Goal: Task Accomplishment & Management: Manage account settings

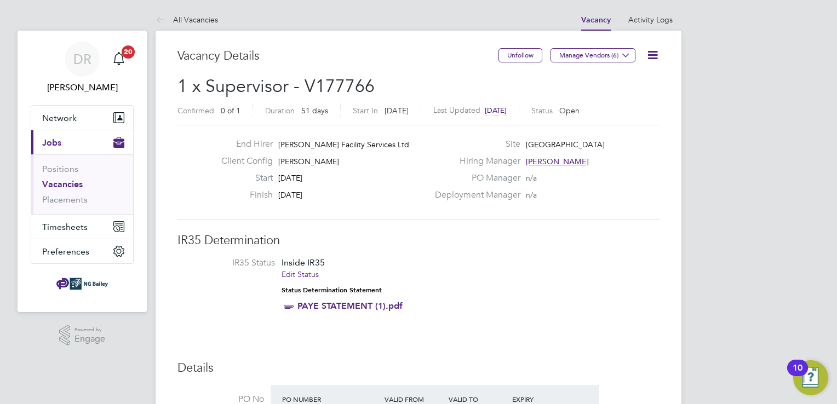
click at [656, 56] on icon at bounding box center [653, 55] width 14 height 14
click at [619, 95] on li "Update Status" at bounding box center [627, 96] width 64 height 15
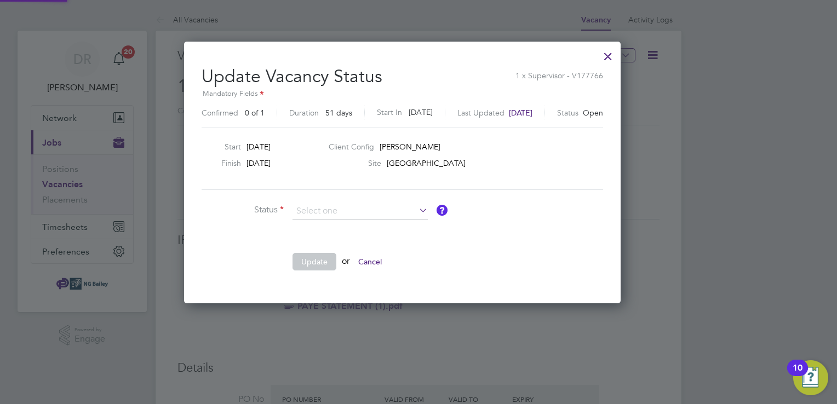
scroll to position [260, 469]
click at [315, 240] on li "Closed" at bounding box center [361, 239] width 136 height 14
type input "Closed"
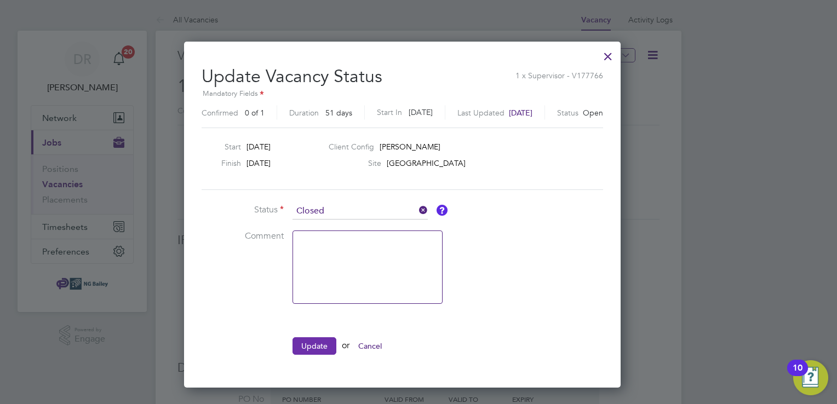
drag, startPoint x: 316, startPoint y: 342, endPoint x: 324, endPoint y: 339, distance: 8.7
click at [317, 342] on button "Update" at bounding box center [315, 347] width 44 height 18
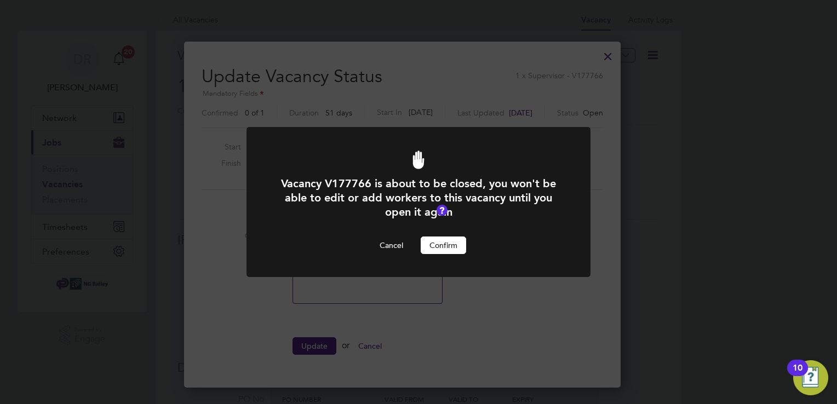
click at [454, 249] on button "Confirm" at bounding box center [443, 246] width 45 height 18
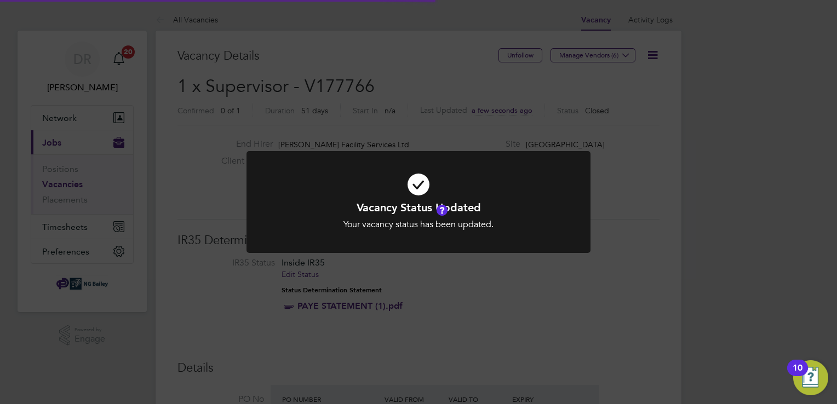
scroll to position [32, 77]
click at [689, 202] on div "Vacancy Status Updated Your vacancy status has been updated. Cancel Okay" at bounding box center [418, 202] width 837 height 404
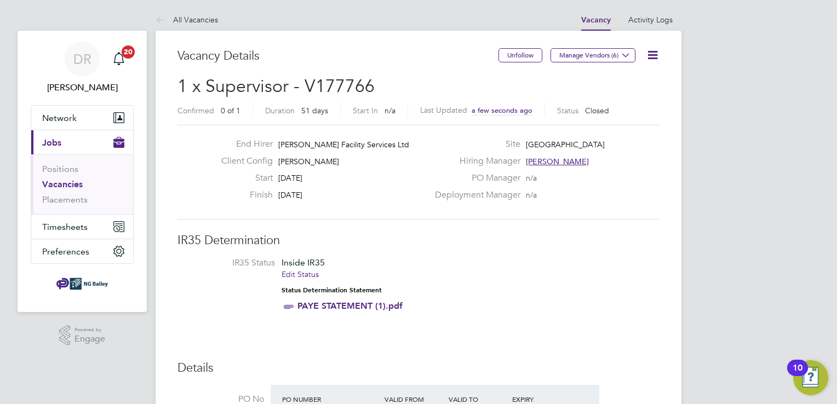
click at [61, 183] on link "Vacancies" at bounding box center [62, 184] width 41 height 10
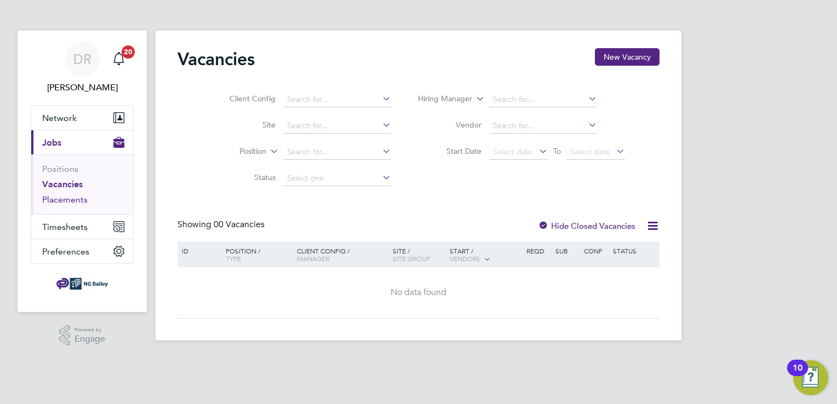
click at [57, 200] on link "Placements" at bounding box center [64, 200] width 45 height 10
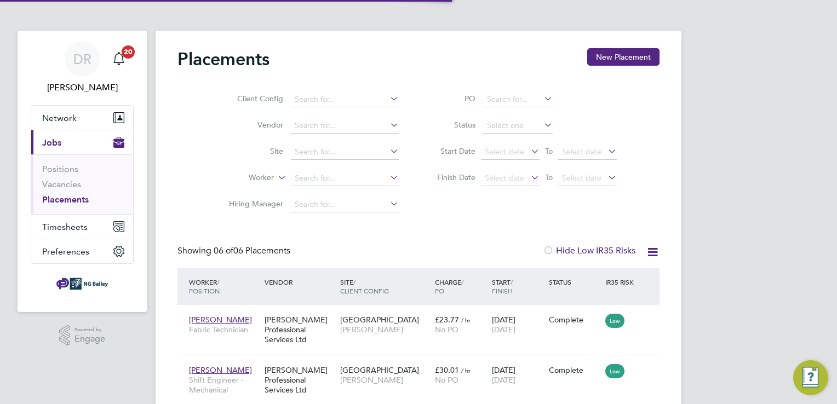
scroll to position [5, 5]
